Goal: Information Seeking & Learning: Learn about a topic

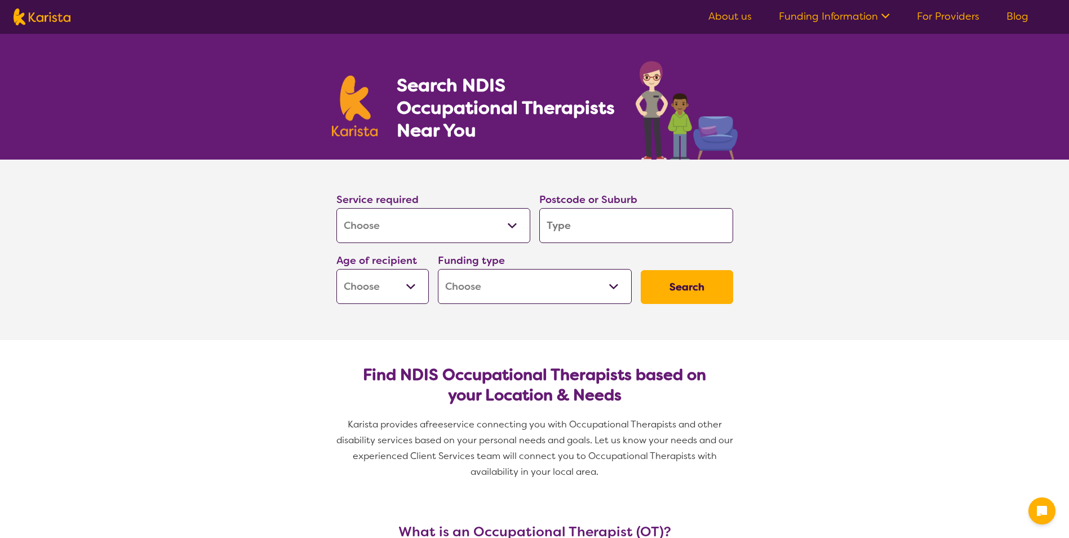
select select "[MEDICAL_DATA]"
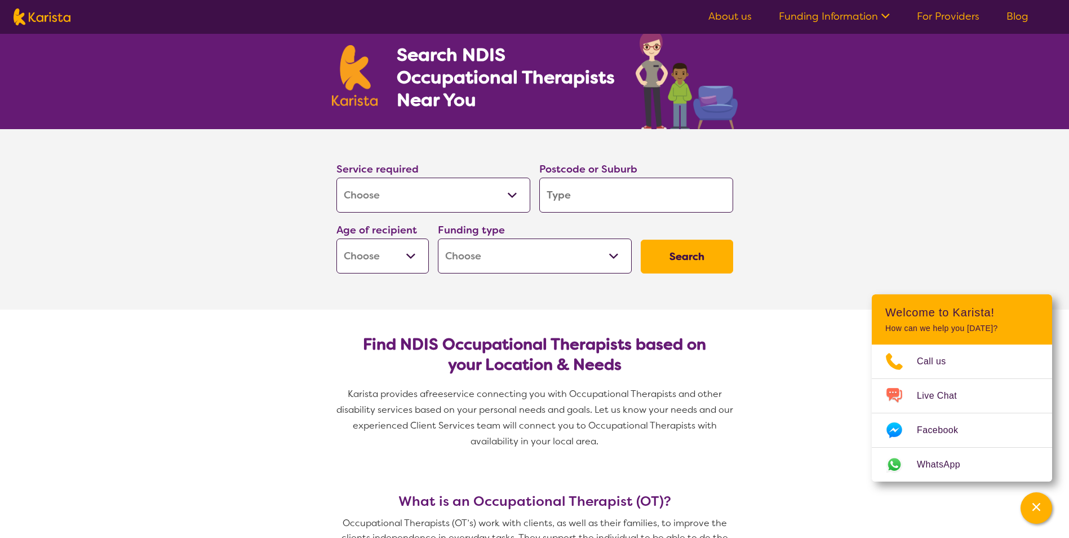
scroll to position [56, 0]
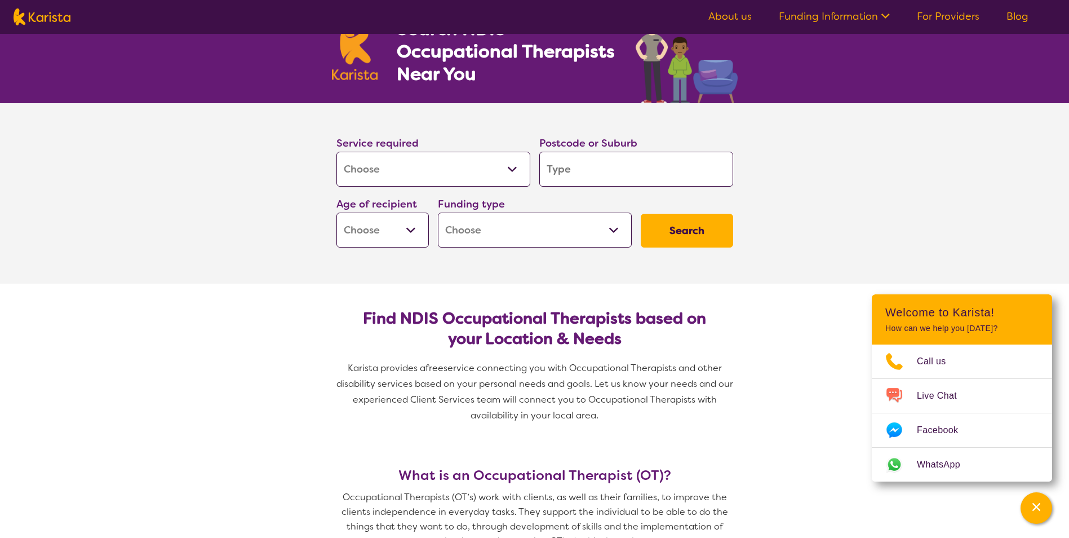
click at [619, 169] on input "search" at bounding box center [636, 169] width 194 height 35
type input "s"
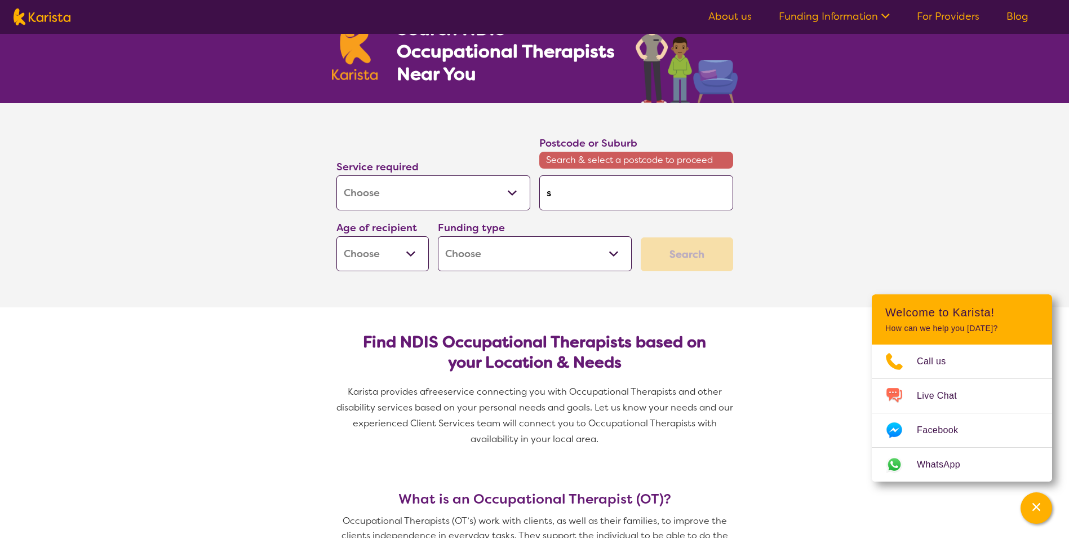
type input "sp"
type input "spr"
type input "spri"
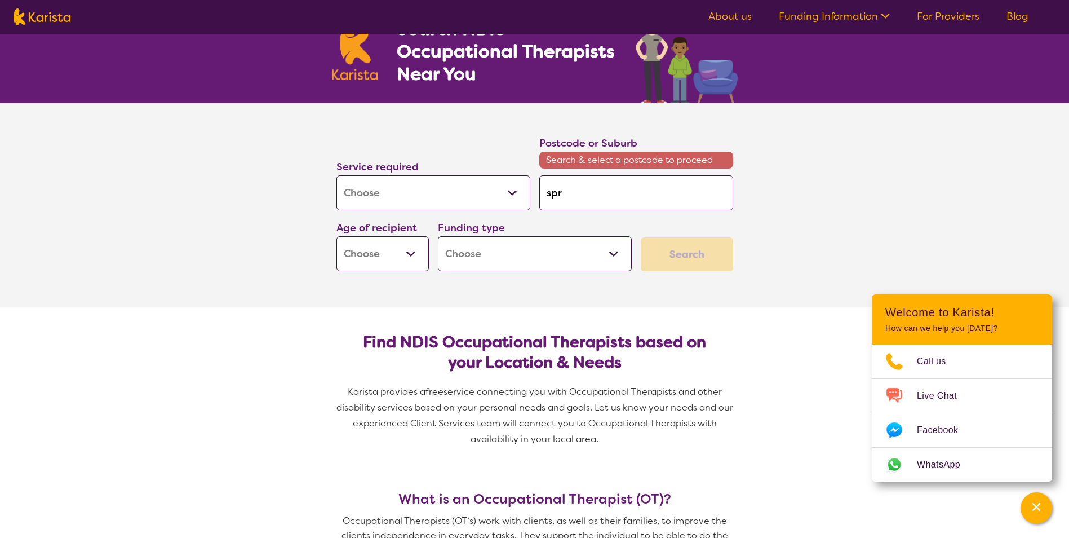
type input "spri"
type input "sprin"
type input "spring"
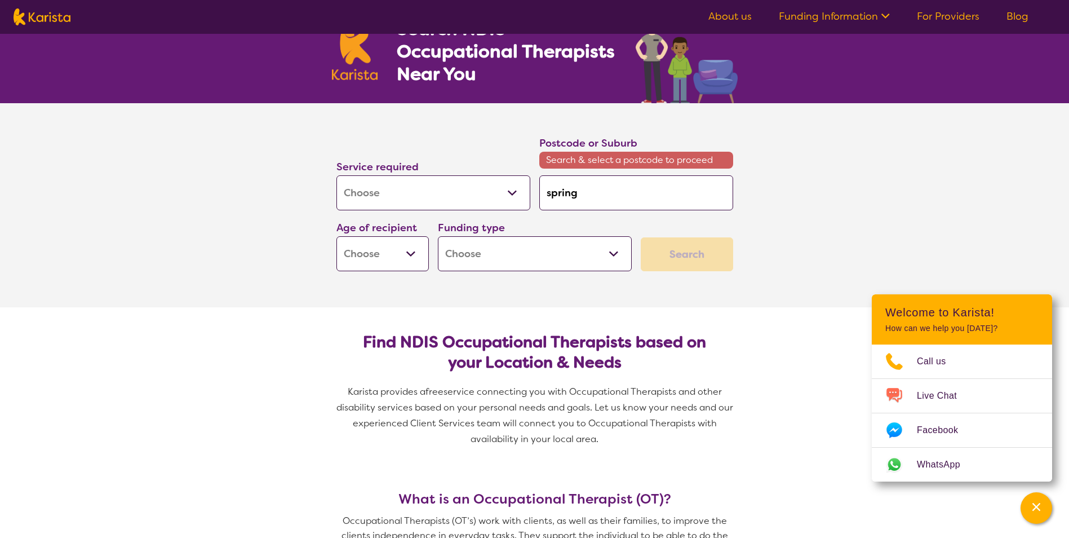
type input "springf"
type input "springfi"
type input "springfie"
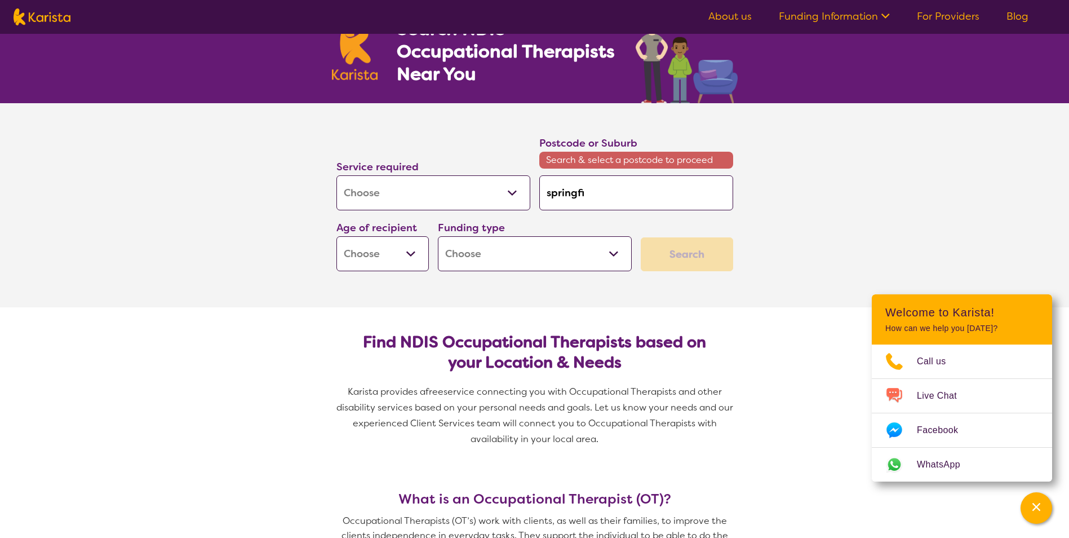
type input "springfie"
type input "springfiel"
type input "[GEOGRAPHIC_DATA]"
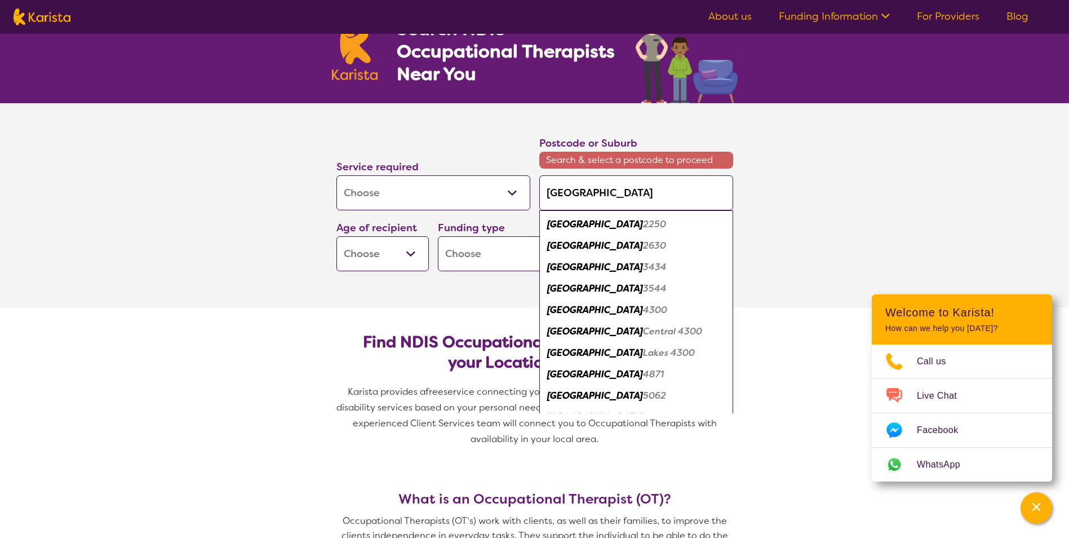
type input "[GEOGRAPHIC_DATA]"
click at [394, 254] on select "Early Childhood - 0 to 9 Child - 10 to 11 Adolescent - 12 to 17 Adult - 18 to 6…" at bounding box center [383, 253] width 92 height 35
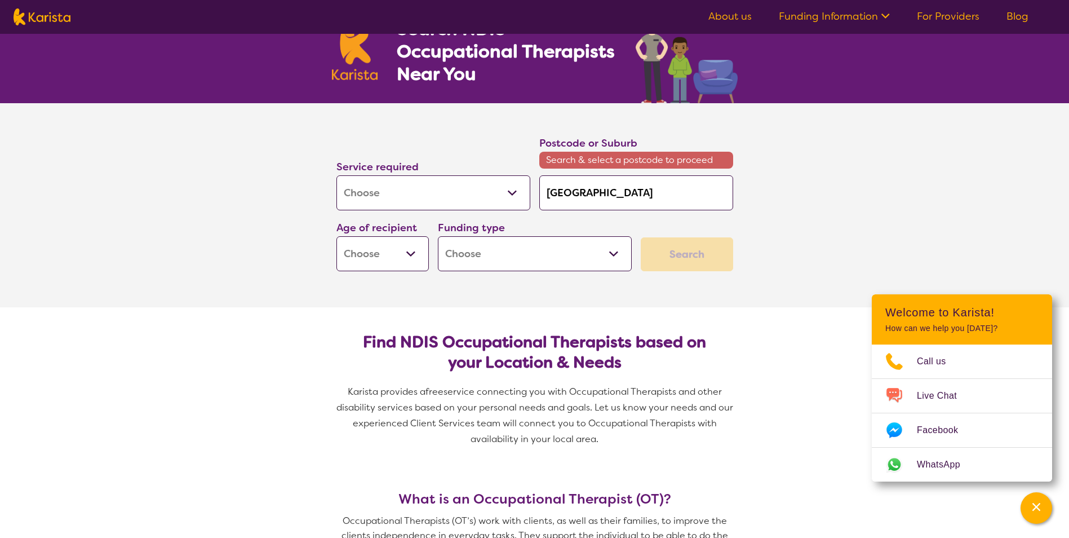
select select "EC"
click at [337, 236] on select "Early Childhood - 0 to 9 Child - 10 to 11 Adolescent - 12 to 17 Adult - 18 to 6…" at bounding box center [383, 253] width 92 height 35
select select "EC"
click at [495, 258] on select "Home Care Package (HCP) National Disability Insurance Scheme (NDIS) I don't know" at bounding box center [535, 253] width 194 height 35
select select "i-don-t-know"
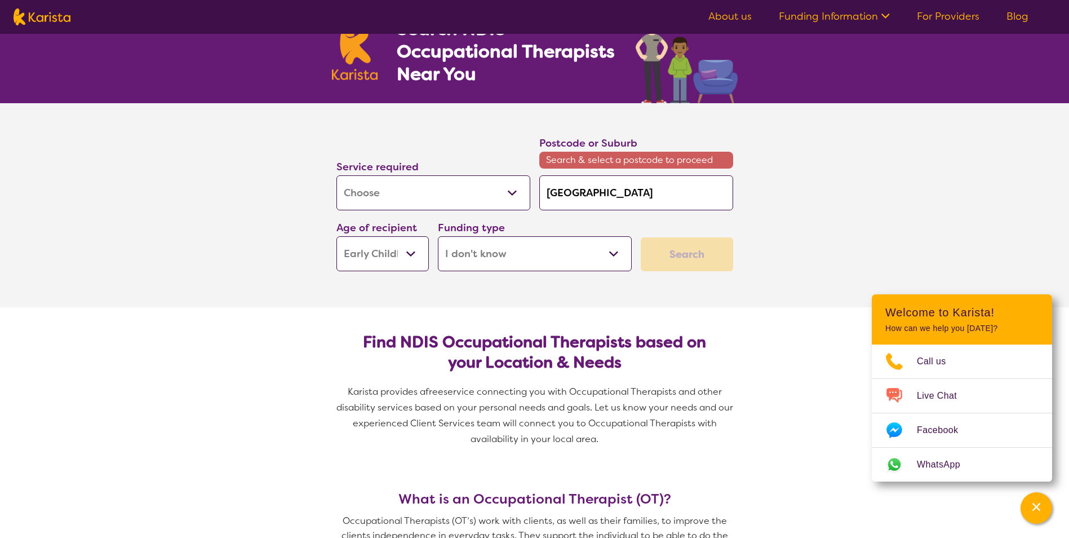
click at [438, 236] on select "Home Care Package (HCP) National Disability Insurance Scheme (NDIS) I don't know" at bounding box center [535, 253] width 194 height 35
select select "i-don-t-know"
click at [658, 196] on input "[GEOGRAPHIC_DATA]" at bounding box center [636, 192] width 194 height 35
type input "[GEOGRAPHIC_DATA]"
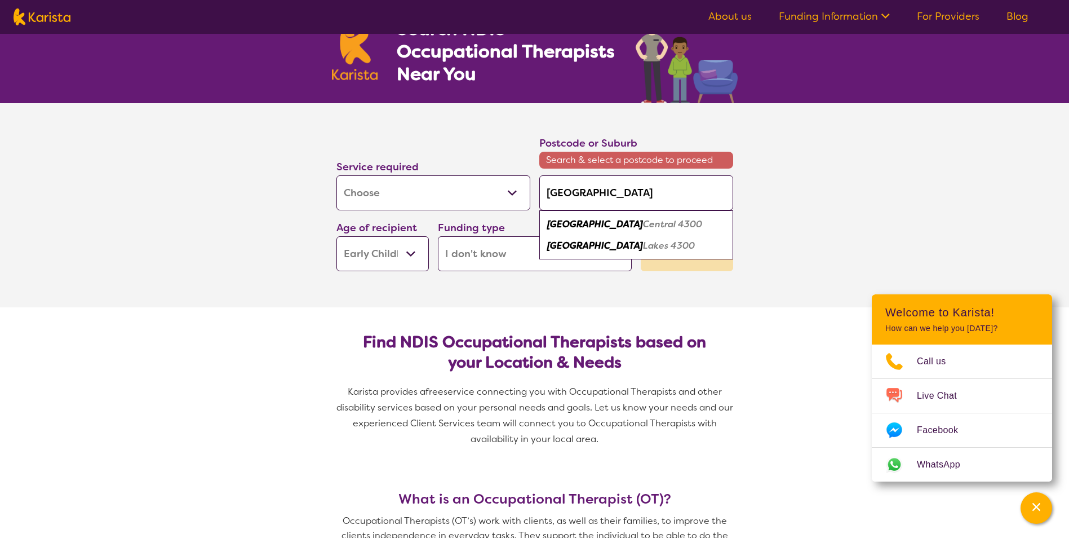
click at [643, 219] on em "Central 4300" at bounding box center [672, 224] width 59 height 12
type input "4300"
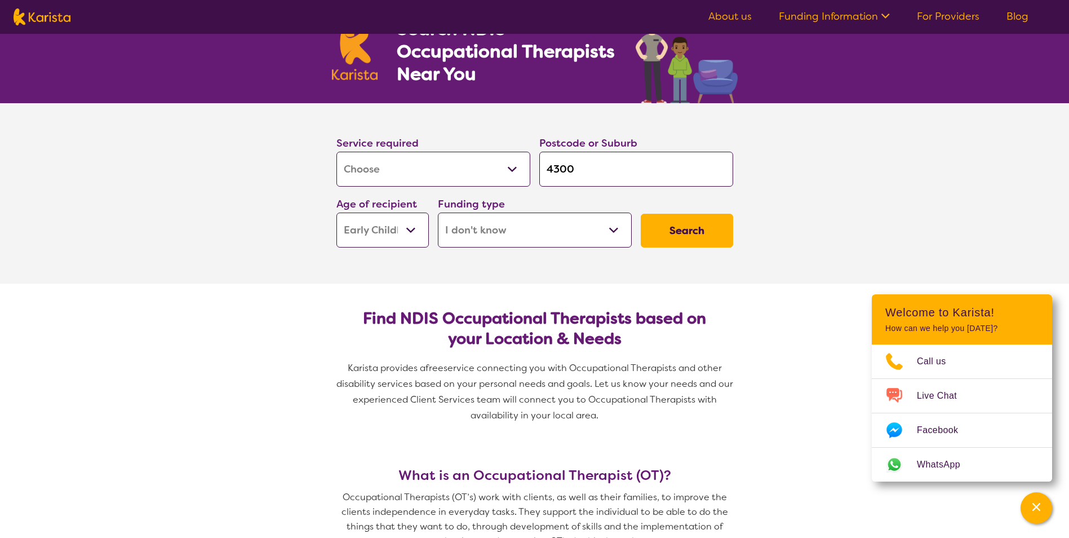
click at [709, 232] on button "Search" at bounding box center [687, 231] width 92 height 34
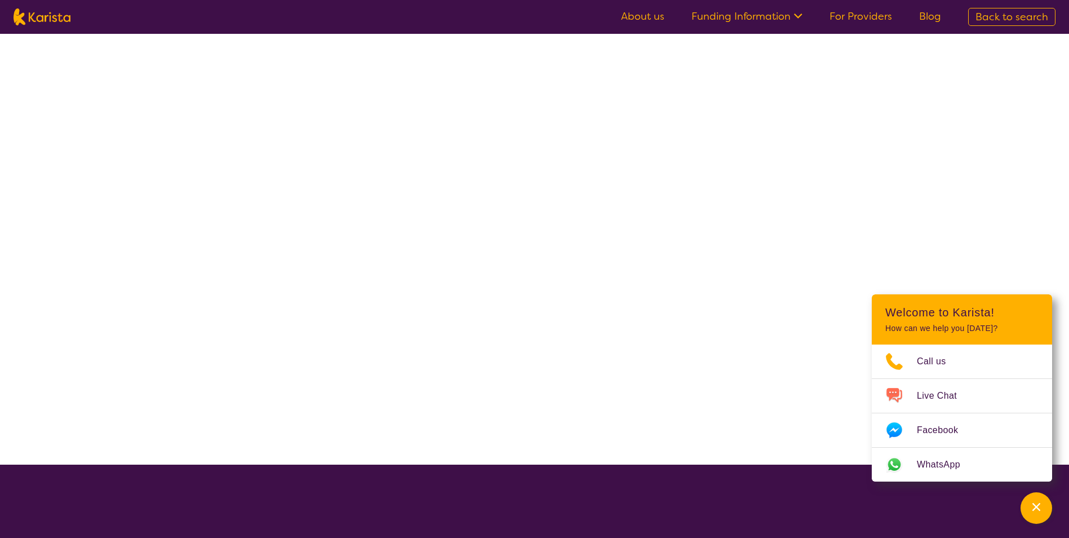
select select "[MEDICAL_DATA]"
select select "EC"
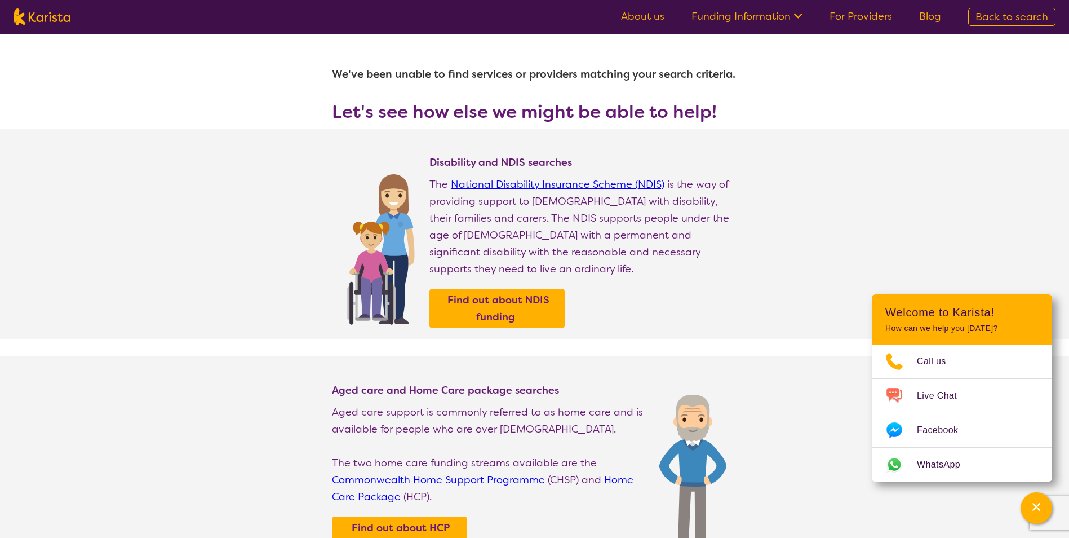
click at [1034, 17] on span "Back to search" at bounding box center [1012, 17] width 73 height 14
select select "[MEDICAL_DATA]"
select select "EC"
select select "i-don-t-know"
select select "[MEDICAL_DATA]"
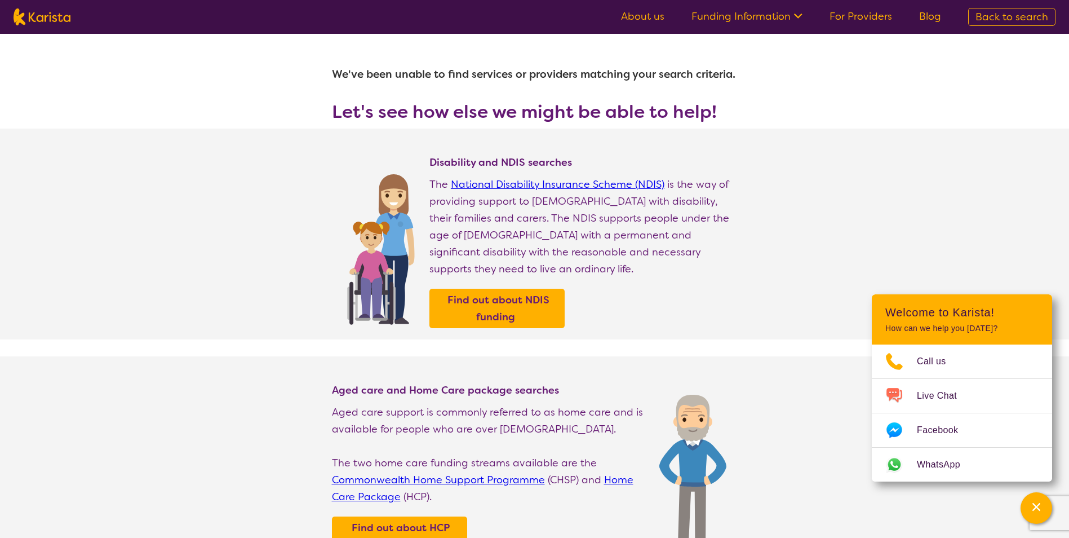
select select "EC"
select select "i-don-t-know"
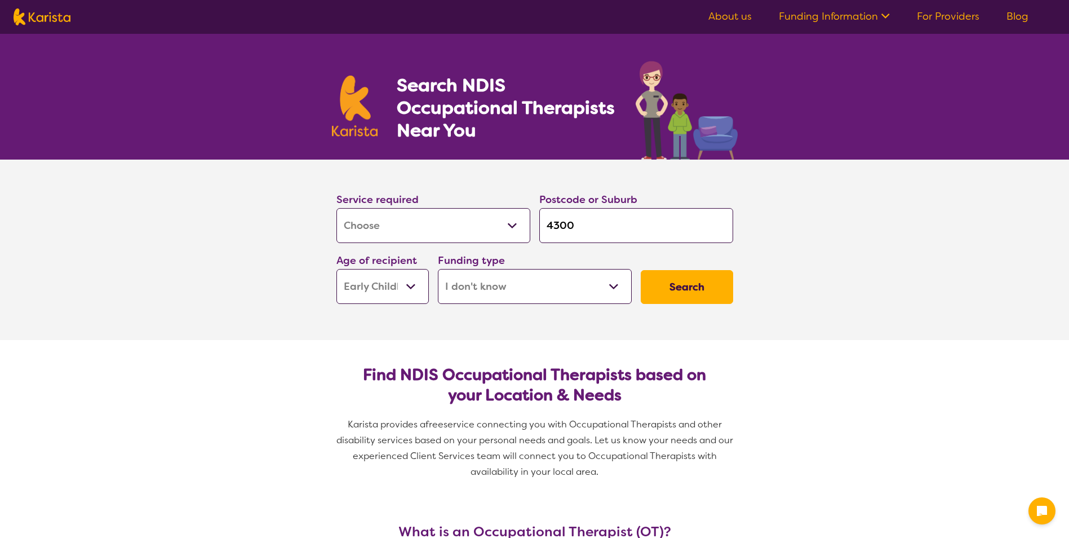
select select "[MEDICAL_DATA]"
select select "EC"
select select "i-don-t-know"
select select "[MEDICAL_DATA]"
select select "EC"
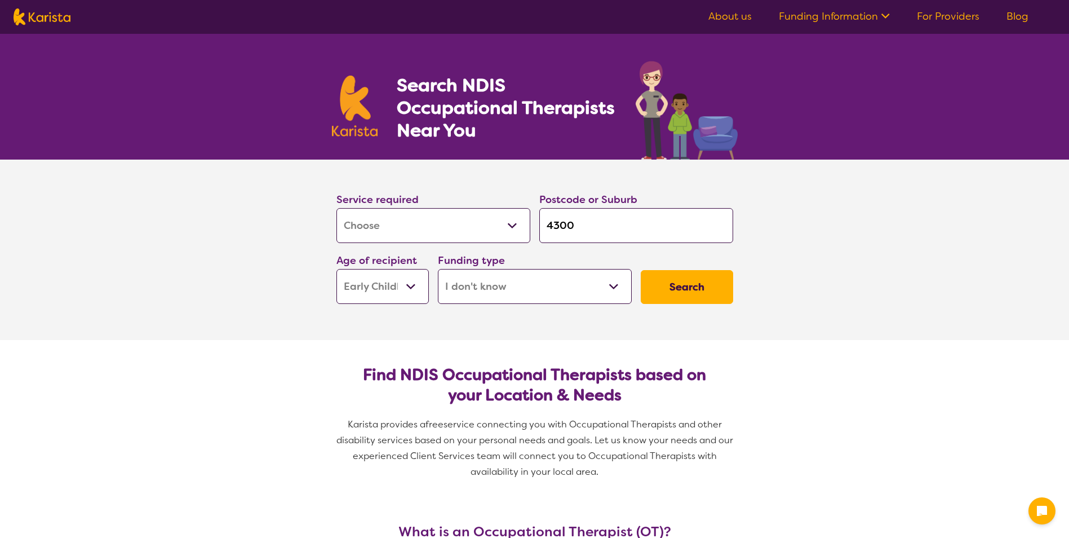
select select "i-don-t-know"
